Goal: Navigation & Orientation: Go to known website

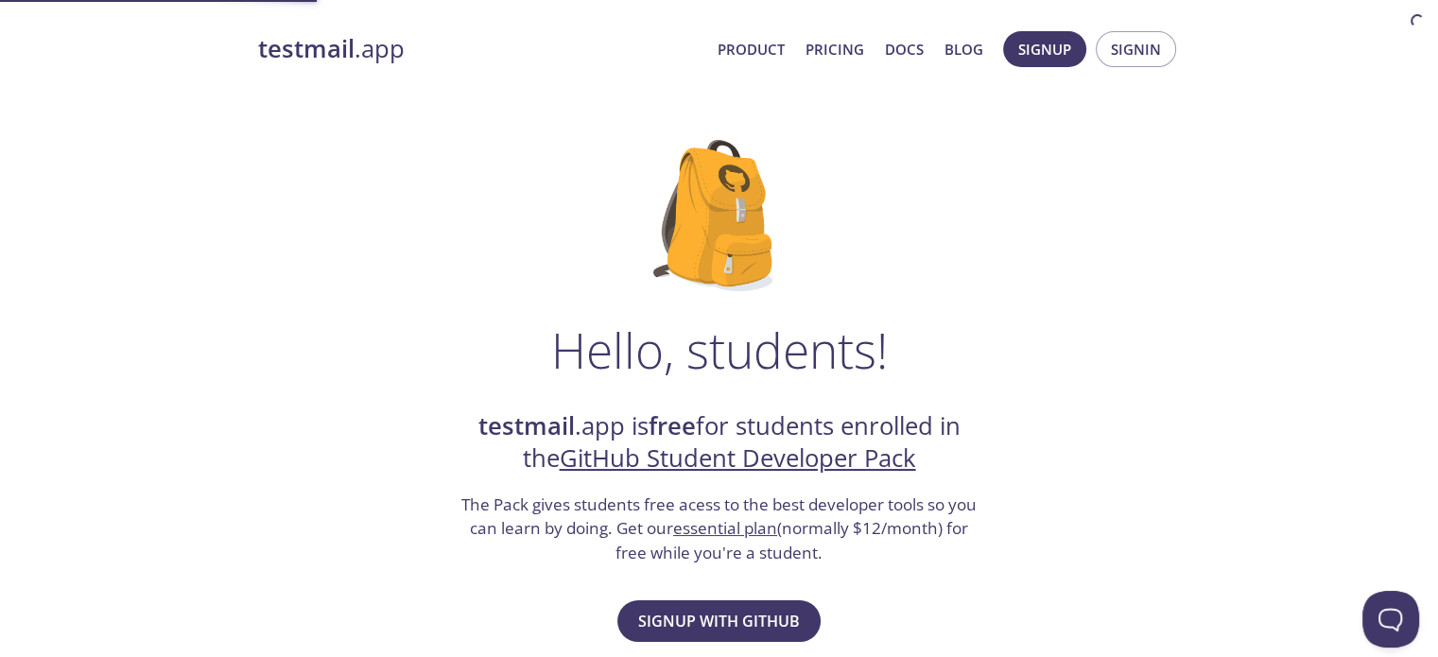
click at [359, 45] on link "testmail .app" at bounding box center [480, 49] width 444 height 32
click at [317, 45] on strong "testmail" at bounding box center [306, 48] width 96 height 33
click at [272, 56] on strong "testmail" at bounding box center [306, 48] width 96 height 33
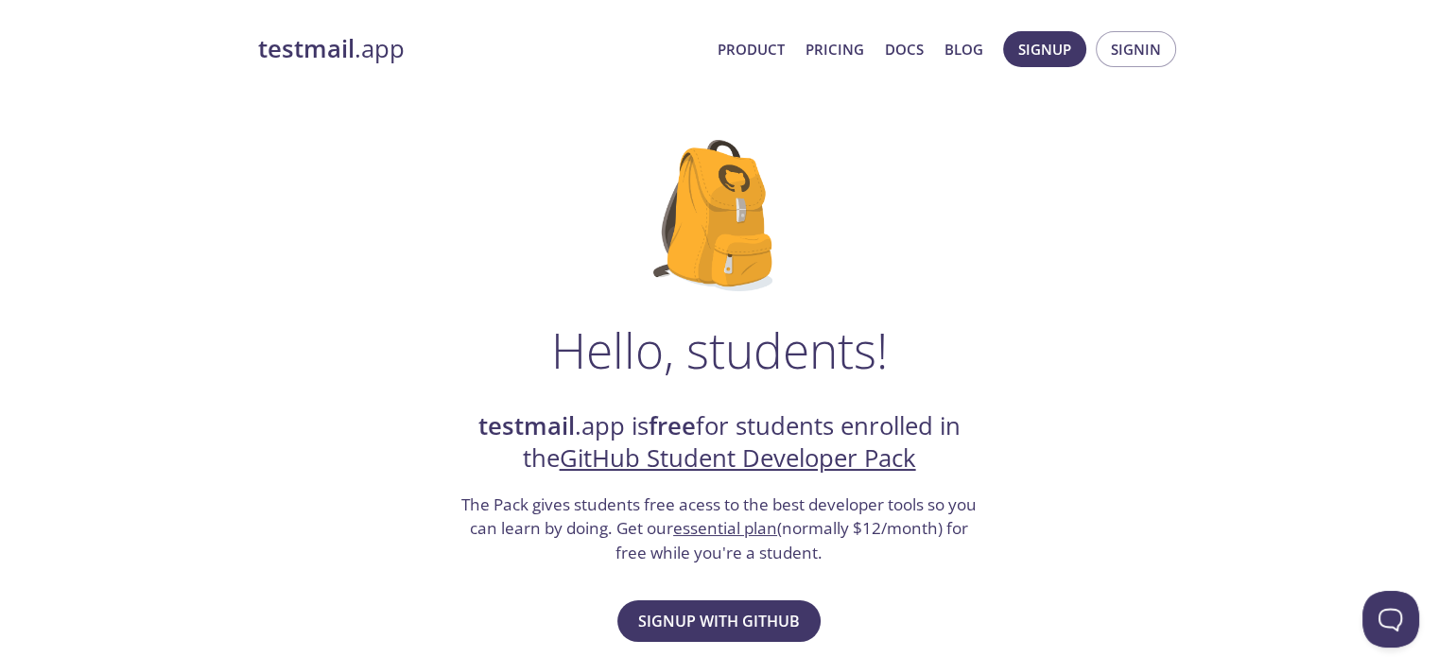
click at [272, 56] on strong "testmail" at bounding box center [306, 48] width 96 height 33
click at [299, 49] on strong "testmail" at bounding box center [306, 48] width 96 height 33
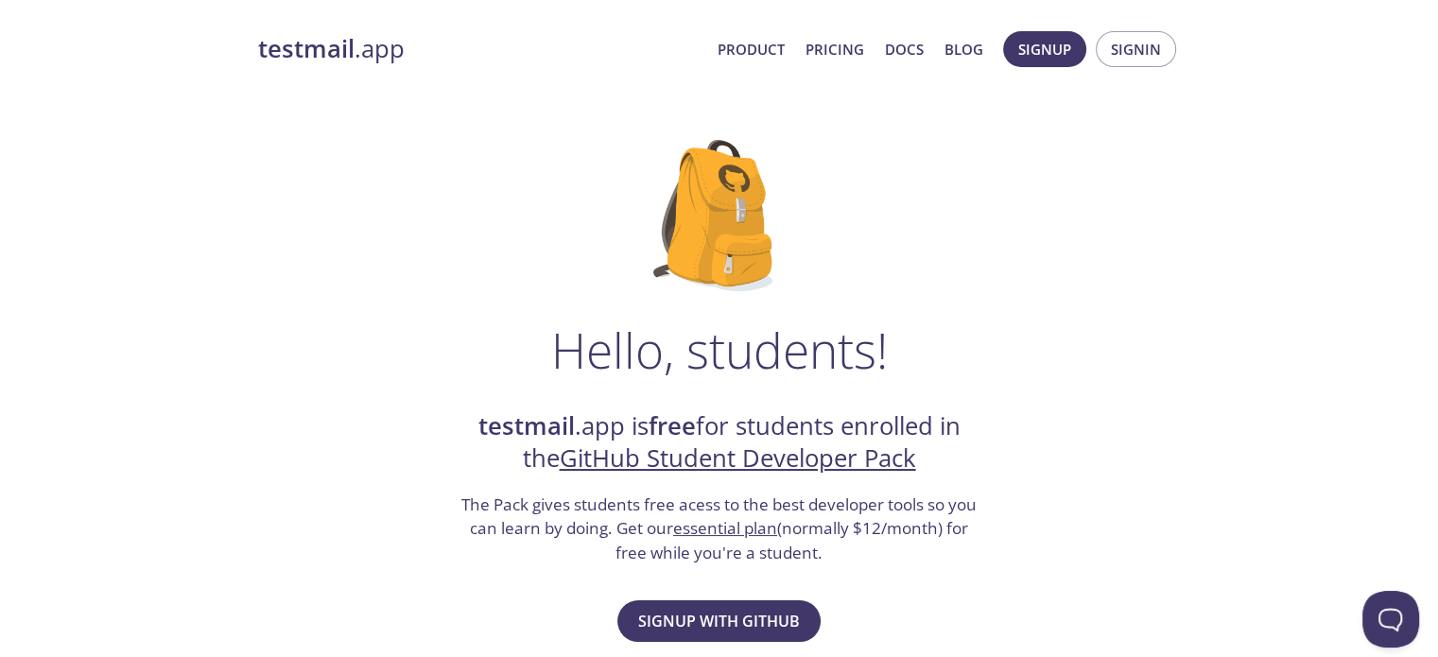
click at [299, 49] on strong "testmail" at bounding box center [306, 48] width 96 height 33
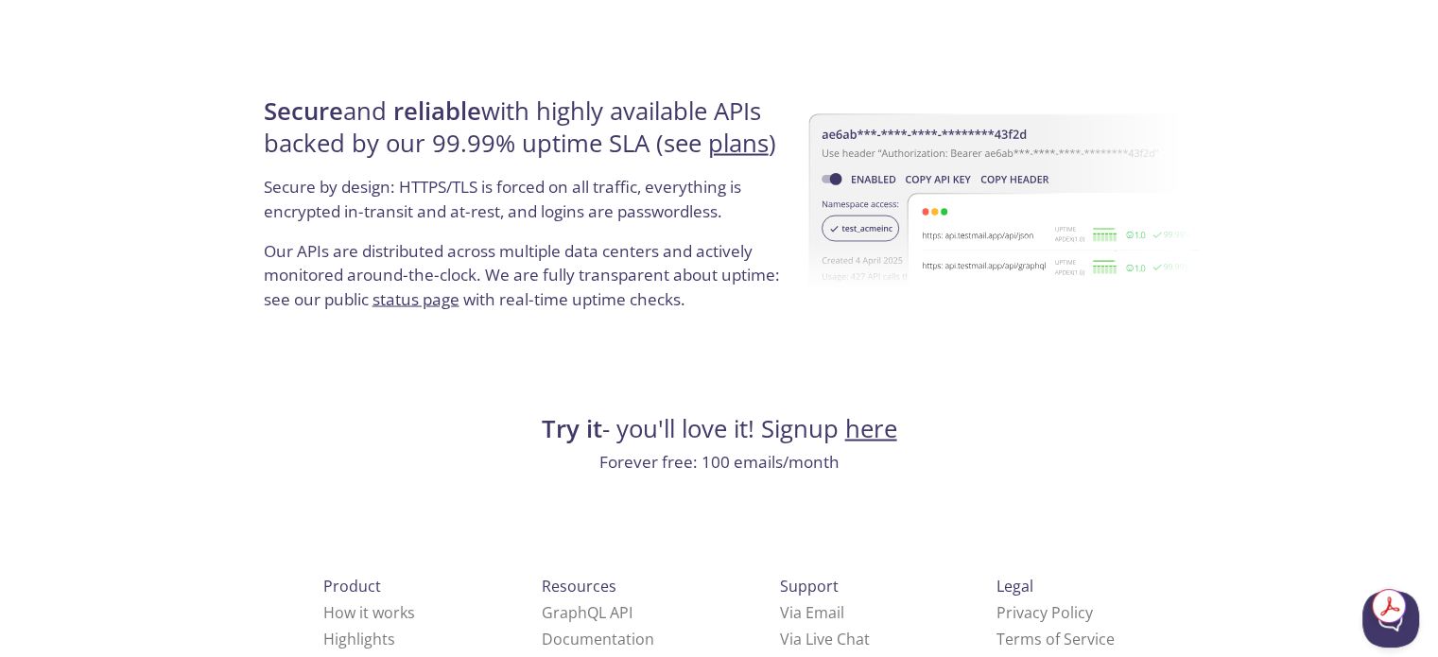
scroll to position [3665, 0]
